Goal: Transaction & Acquisition: Book appointment/travel/reservation

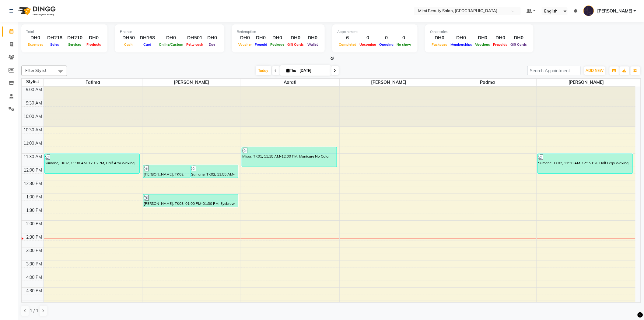
click at [176, 210] on div "9:00 AM 9:30 AM 10:00 AM 10:30 AM 11:00 AM 11:30 AM 12:00 PM 12:30 PM 1:00 PM 1…" at bounding box center [329, 287] width 614 height 402
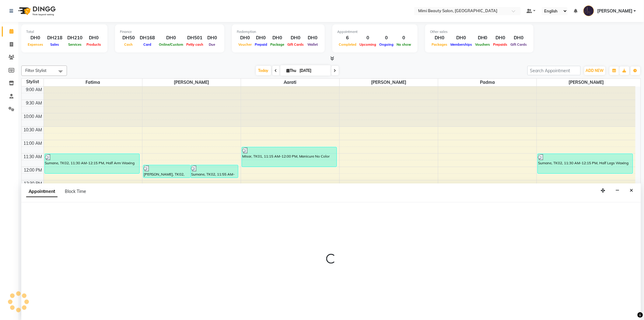
select select "52700"
select select "tentative"
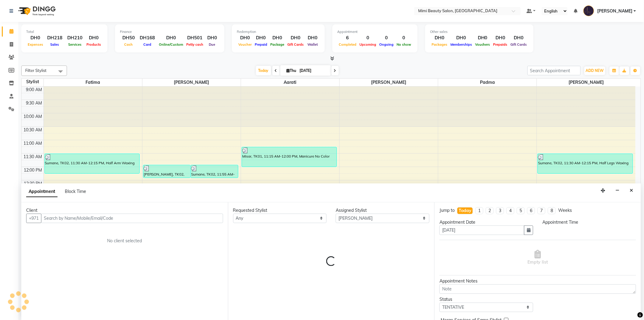
scroll to position [0, 0]
select select "810"
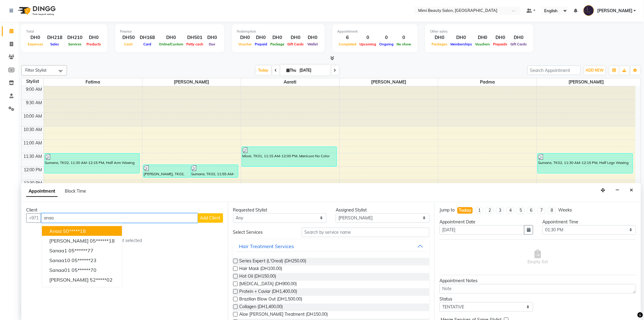
click at [78, 230] on ngb-highlight "50*****18" at bounding box center [74, 231] width 23 height 6
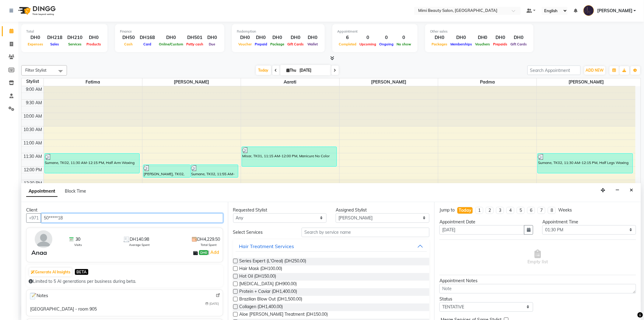
type input "50*****18"
click at [249, 222] on select "Any [PERSON_NAME] [PERSON_NAME] [PERSON_NAME] Padma" at bounding box center [280, 217] width 94 height 9
select select "52700"
click at [233, 213] on select "Any [PERSON_NAME] [PERSON_NAME] [PERSON_NAME] Padma" at bounding box center [280, 217] width 94 height 9
click at [310, 232] on input "text" at bounding box center [366, 232] width 128 height 9
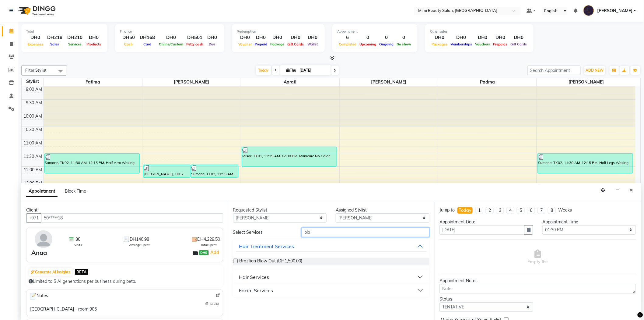
type input "blo"
click at [260, 277] on div "Hair Services" at bounding box center [254, 276] width 30 height 7
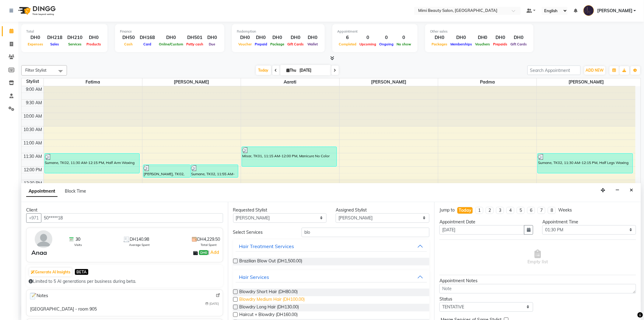
click at [263, 297] on span "Blowdry Medium Hair (DH100.00)" at bounding box center [272, 300] width 65 height 8
checkbox input "false"
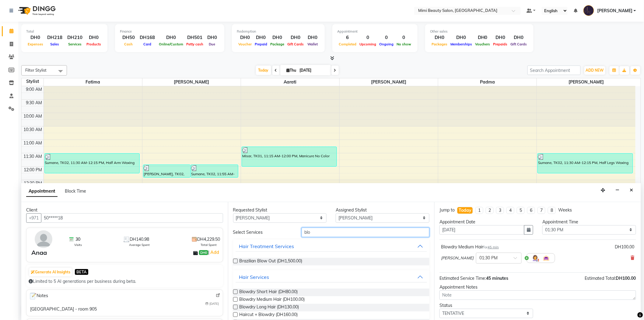
click at [311, 235] on input "blo" at bounding box center [366, 232] width 128 height 9
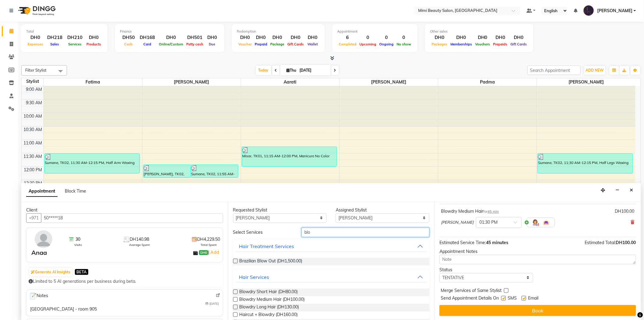
scroll to position [36, 0]
type input "eye"
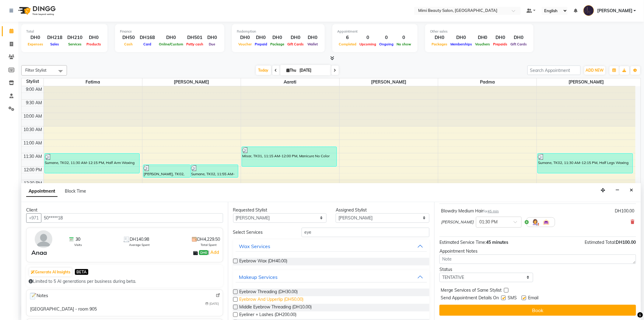
click at [290, 298] on span "Eyebrow And Upperlip (DH50.00)" at bounding box center [272, 300] width 64 height 8
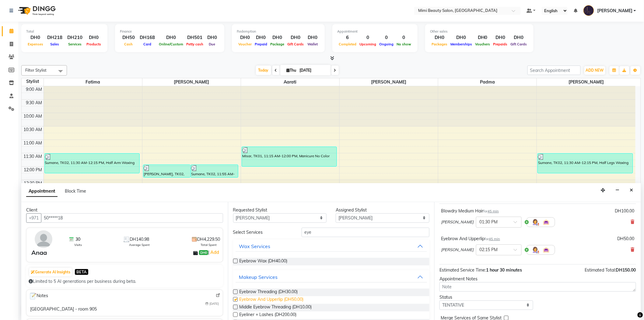
checkbox input "false"
click at [314, 232] on input "eye" at bounding box center [366, 232] width 128 height 9
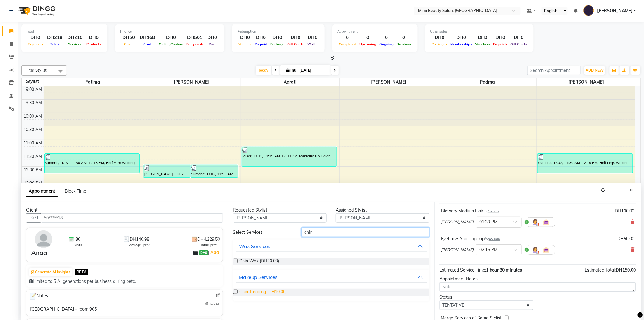
type input "chin"
click at [277, 289] on span "Chin Treading (DH10.00)" at bounding box center [264, 292] width 48 height 8
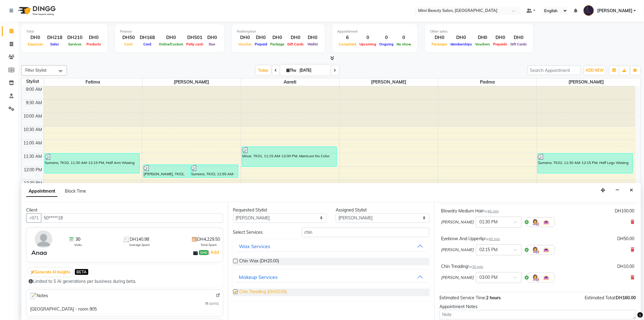
checkbox input "false"
click at [514, 277] on span at bounding box center [518, 279] width 8 height 6
click at [477, 288] on div "02:15 PM" at bounding box center [499, 288] width 45 height 11
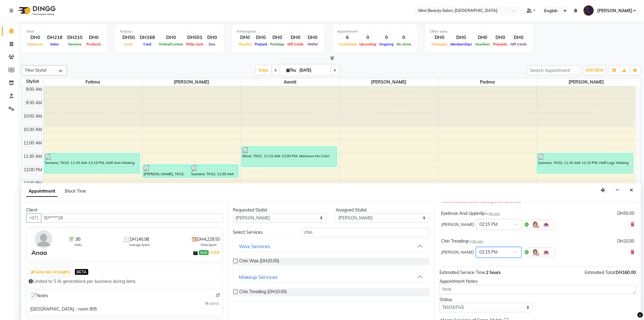
scroll to position [98, 0]
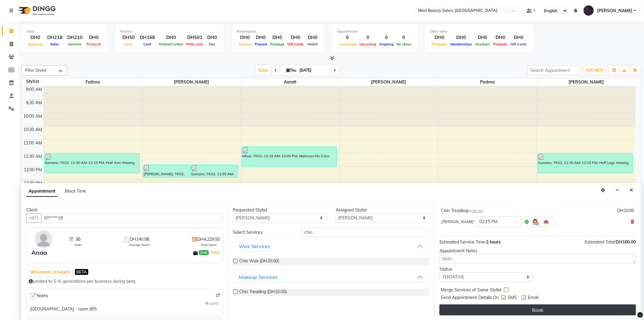
click at [531, 310] on button "Book" at bounding box center [538, 309] width 197 height 11
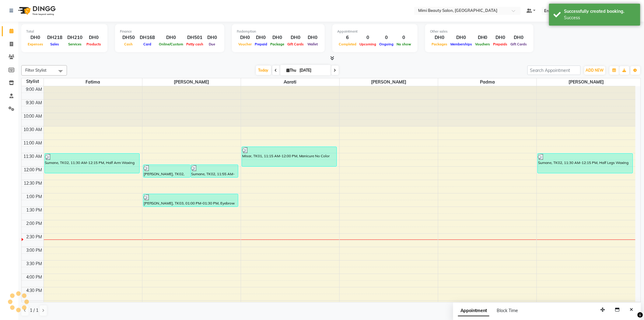
scroll to position [0, 0]
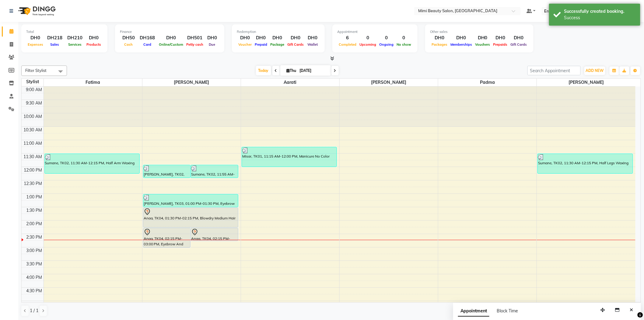
click at [214, 244] on div "9:00 AM 9:30 AM 10:00 AM 10:30 AM 11:00 AM 11:30 AM 12:00 PM 12:30 PM 1:00 PM 1…" at bounding box center [329, 287] width 614 height 402
select select "52700"
select select "tentative"
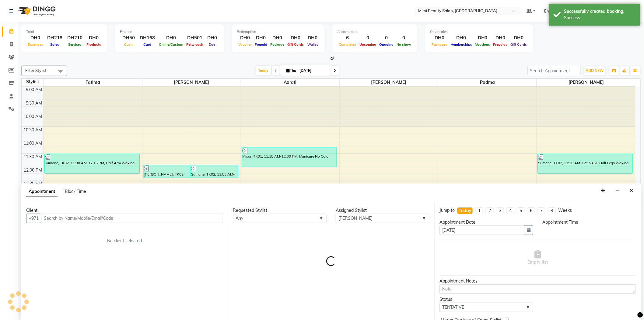
scroll to position [0, 0]
select select "885"
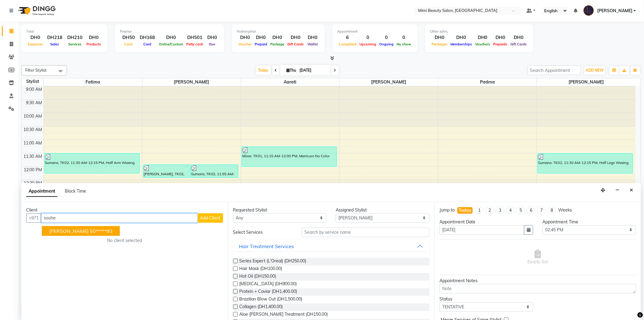
click at [72, 230] on span "[PERSON_NAME]" at bounding box center [68, 231] width 39 height 6
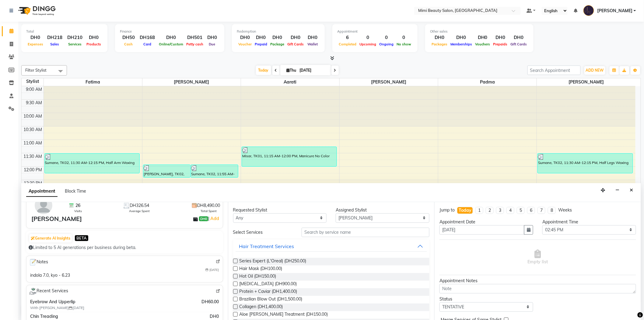
scroll to position [0, 0]
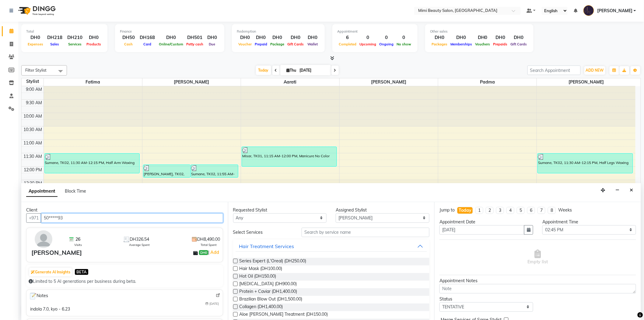
type input "50*****93"
click at [50, 253] on div "[PERSON_NAME]" at bounding box center [56, 252] width 51 height 9
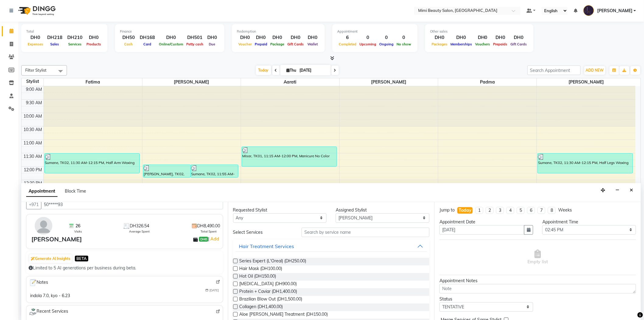
scroll to position [34, 0]
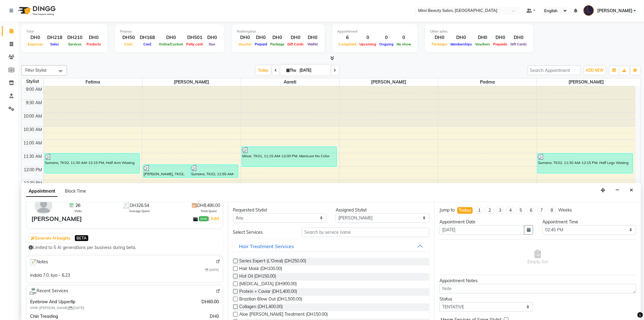
click at [216, 261] on img at bounding box center [218, 261] width 5 height 5
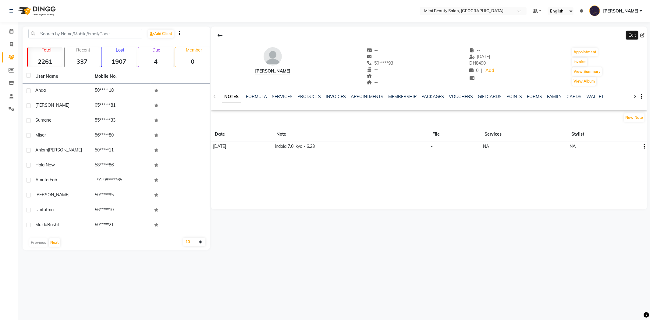
click at [642, 35] on icon at bounding box center [642, 35] width 4 height 4
select select "47502"
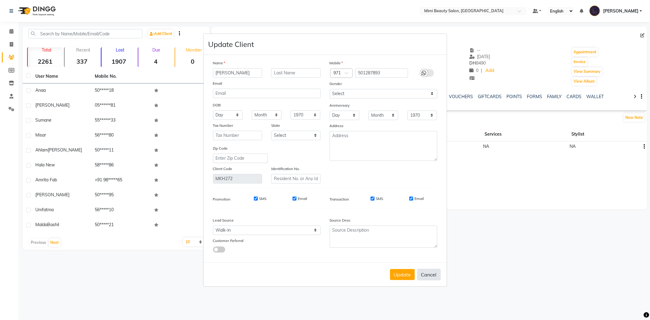
click at [429, 277] on button "Cancel" at bounding box center [428, 275] width 23 height 12
select select
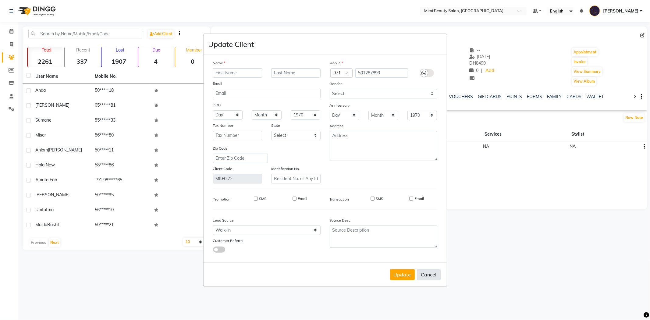
select select
checkbox input "false"
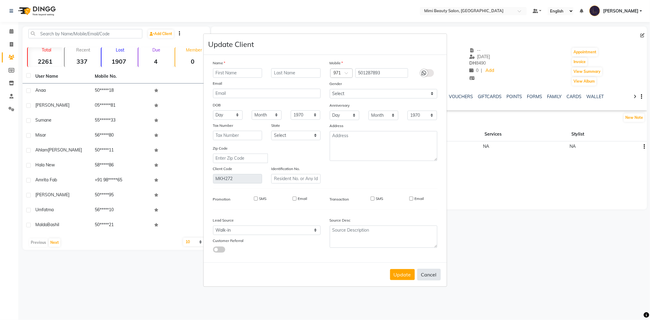
checkbox input "false"
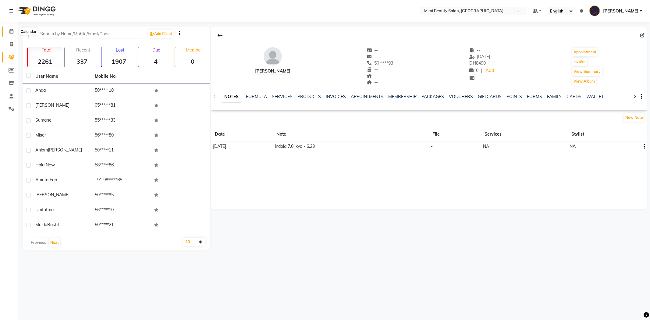
click at [9, 32] on icon at bounding box center [11, 31] width 4 height 5
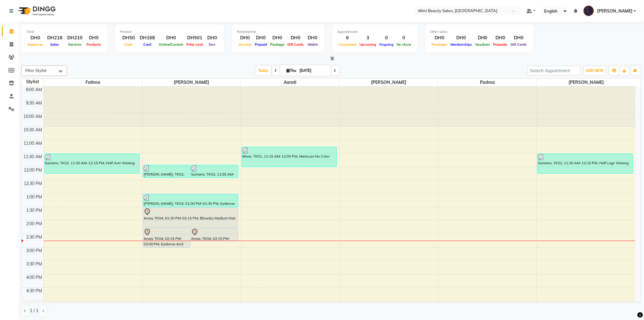
click at [164, 217] on div "Anaa, TK04, 01:30 PM-02:15 PM, Blowdry Medium Hair" at bounding box center [190, 217] width 95 height 19
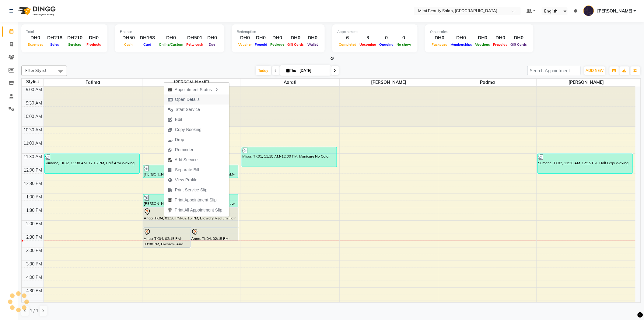
click at [203, 99] on span "Open Details" at bounding box center [183, 99] width 39 height 10
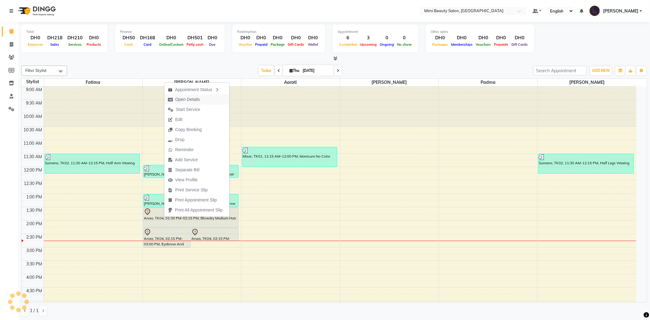
select select "7"
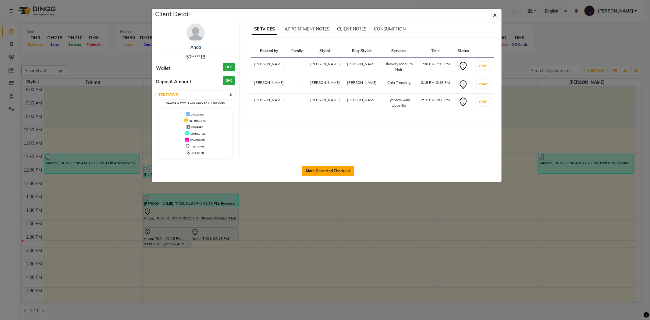
click at [338, 167] on button "Mark Done And Checkout" at bounding box center [328, 171] width 52 height 10
select select "6756"
select select "service"
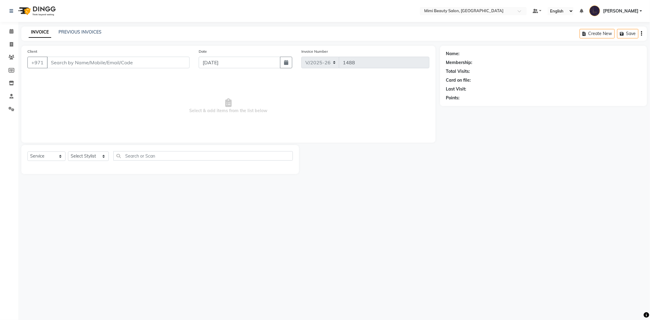
type input "50*****18"
select select "52700"
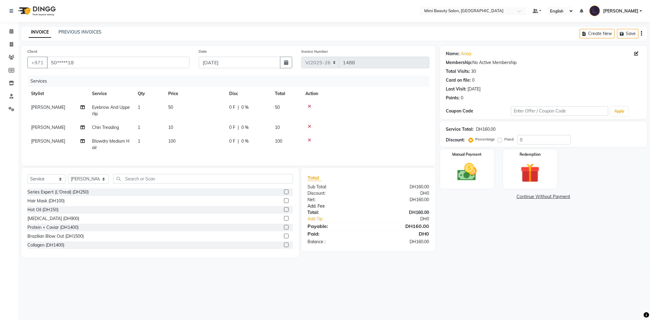
click at [321, 209] on link "Add. Fee" at bounding box center [368, 206] width 131 height 6
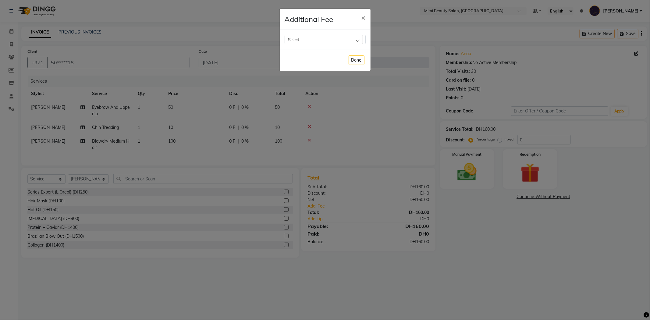
click at [340, 39] on div "Select" at bounding box center [324, 39] width 78 height 9
click at [304, 79] on label "Bank Fee" at bounding box center [299, 78] width 23 height 5
checkbox input "true"
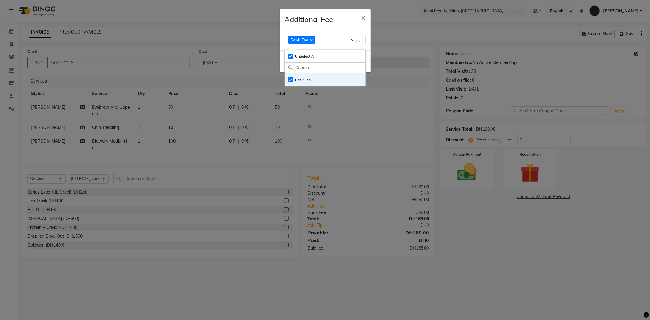
click at [336, 19] on div "Additional Fee ×" at bounding box center [325, 19] width 91 height 21
click at [355, 59] on button "Done" at bounding box center [356, 61] width 16 height 9
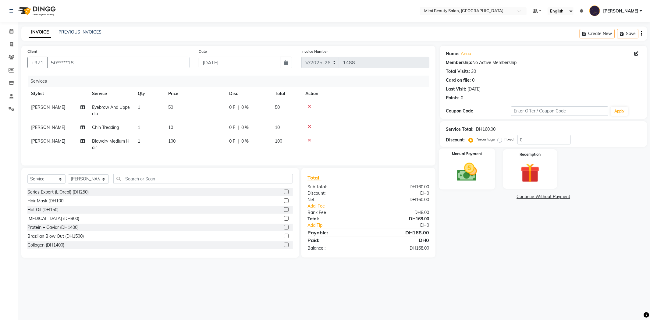
click at [459, 161] on img at bounding box center [466, 172] width 33 height 23
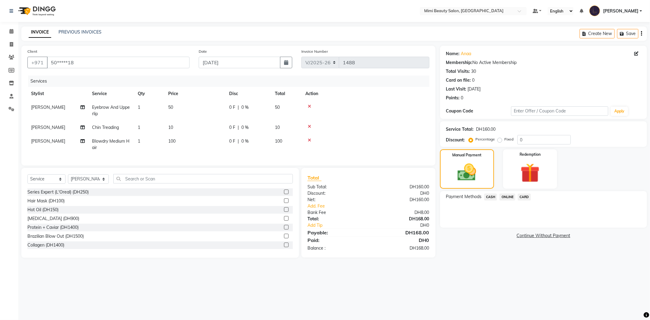
click at [525, 196] on span "CARD" at bounding box center [523, 196] width 13 height 7
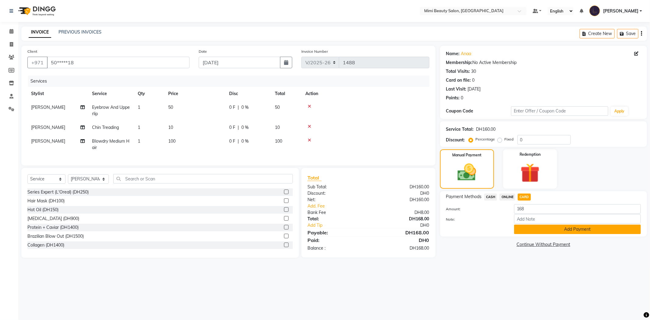
click at [533, 233] on button "Add Payment" at bounding box center [577, 228] width 127 height 9
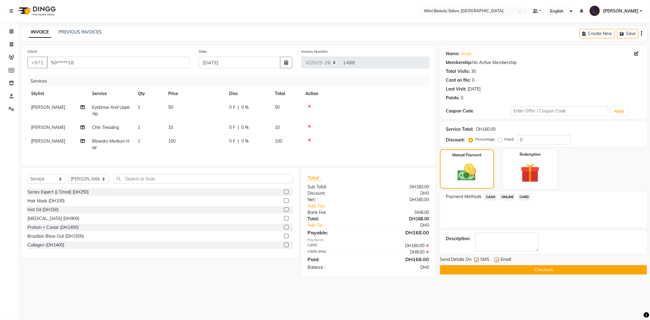
click at [513, 268] on button "Checkout" at bounding box center [543, 269] width 207 height 9
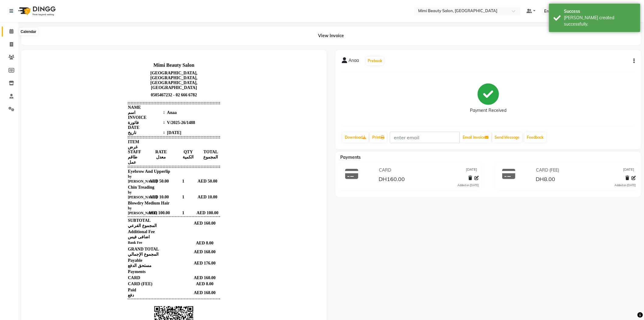
click at [10, 32] on icon at bounding box center [11, 31] width 4 height 5
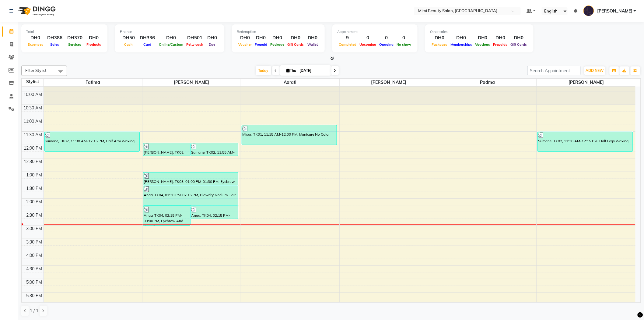
scroll to position [34, 0]
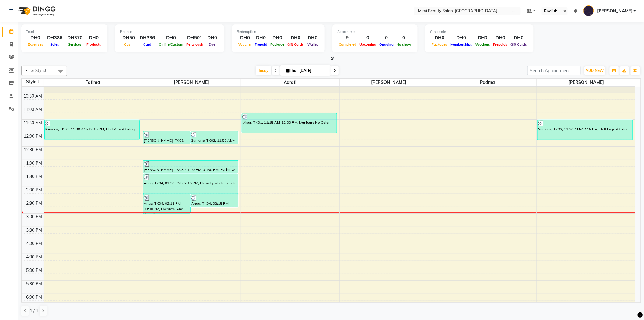
click at [204, 218] on div "9:00 AM 9:30 AM 10:00 AM 10:30 AM 11:00 AM 11:30 AM 12:00 PM 12:30 PM 1:00 PM 1…" at bounding box center [329, 254] width 614 height 402
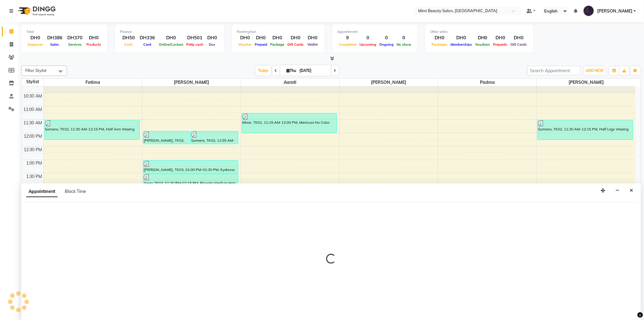
scroll to position [0, 0]
select select "52700"
select select "tentative"
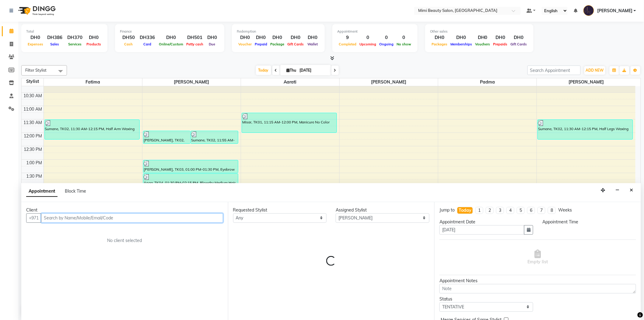
select select "900"
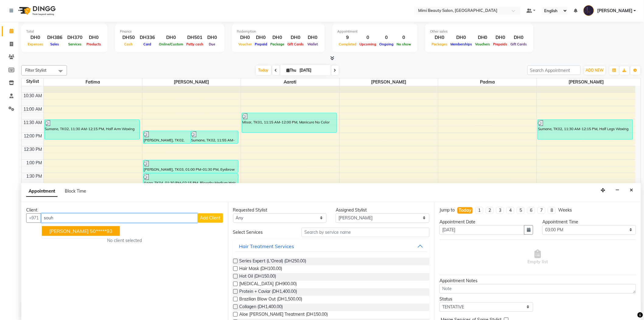
click at [74, 233] on button "Souhela Al Ghafour 50*****93" at bounding box center [81, 231] width 78 height 10
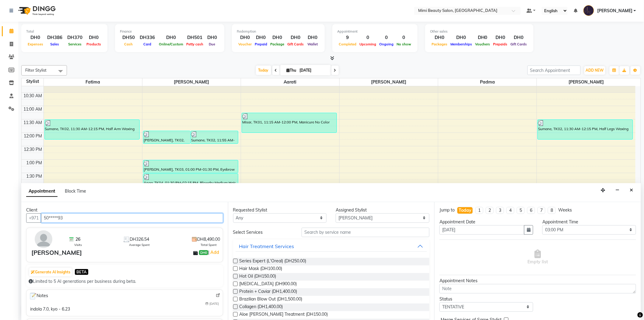
type input "50*****93"
click at [258, 221] on select "Any [PERSON_NAME] [PERSON_NAME] [PERSON_NAME] Padma" at bounding box center [280, 217] width 94 height 9
select select "52700"
click at [233, 213] on select "Any [PERSON_NAME] [PERSON_NAME] [PERSON_NAME] Padma" at bounding box center [280, 217] width 94 height 9
click at [314, 233] on input "text" at bounding box center [366, 232] width 128 height 9
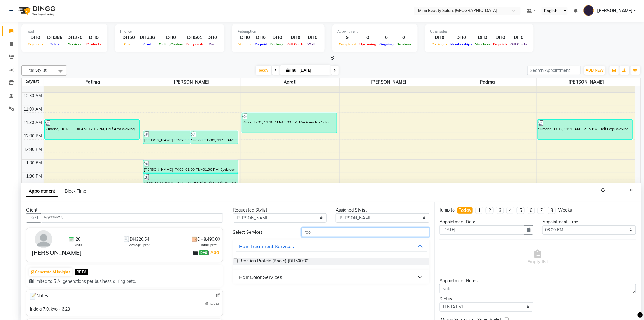
type input "roo"
click at [269, 277] on div "Hair Color Services" at bounding box center [260, 276] width 43 height 7
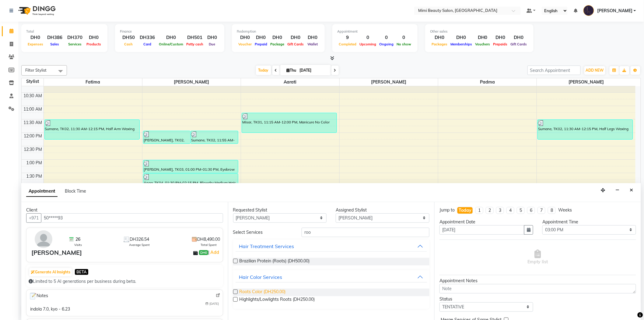
click at [269, 288] on span "Roots Color (DH250.00)" at bounding box center [263, 292] width 46 height 8
checkbox input "false"
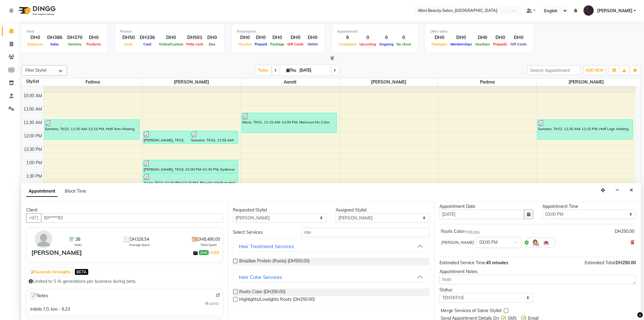
scroll to position [36, 0]
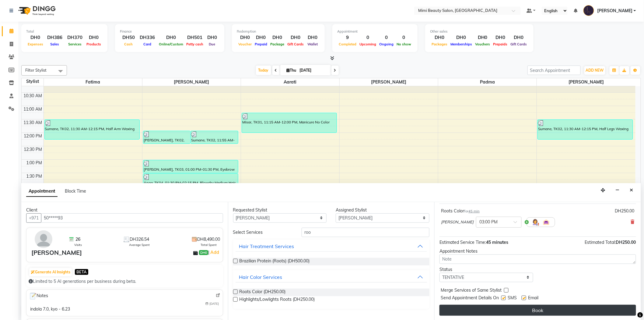
click at [476, 311] on button "Book" at bounding box center [538, 310] width 197 height 11
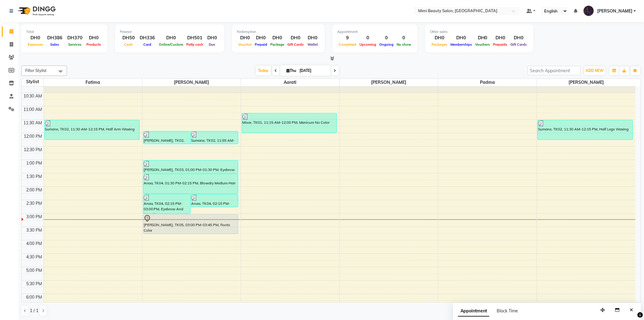
scroll to position [0, 0]
